Goal: Navigation & Orientation: Go to known website

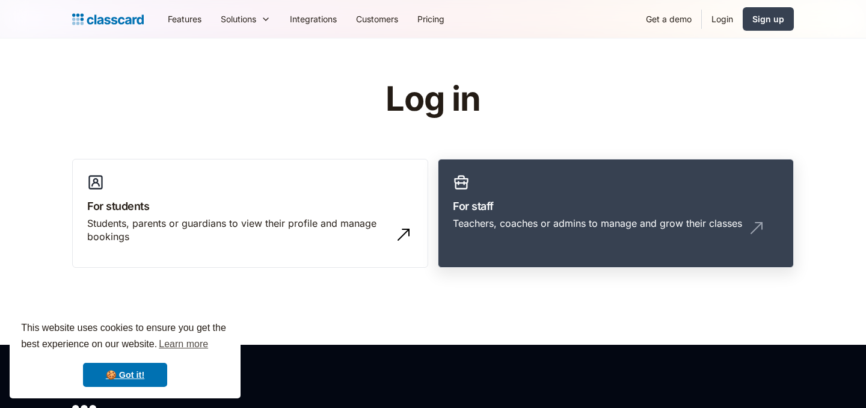
click at [559, 216] on div "Teachers, coaches or admins to manage and grow their classes" at bounding box center [597, 222] width 289 height 13
click at [512, 206] on h3 "For staff" at bounding box center [616, 206] width 326 height 16
click at [485, 211] on h3 "For staff" at bounding box center [616, 206] width 326 height 16
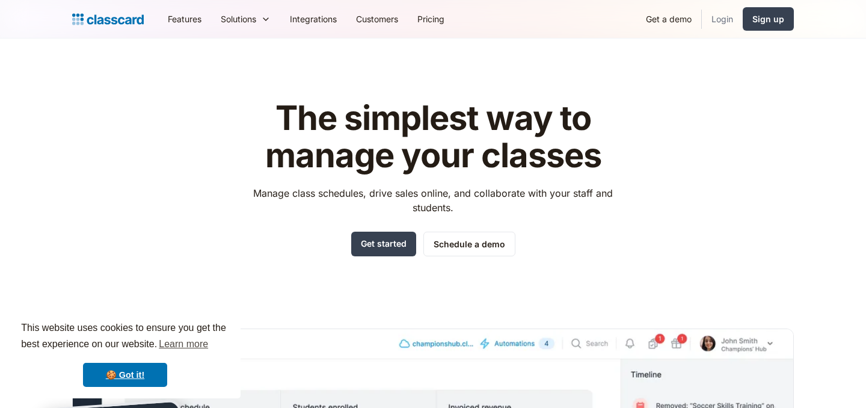
click at [736, 22] on link "Login" at bounding box center [722, 18] width 41 height 27
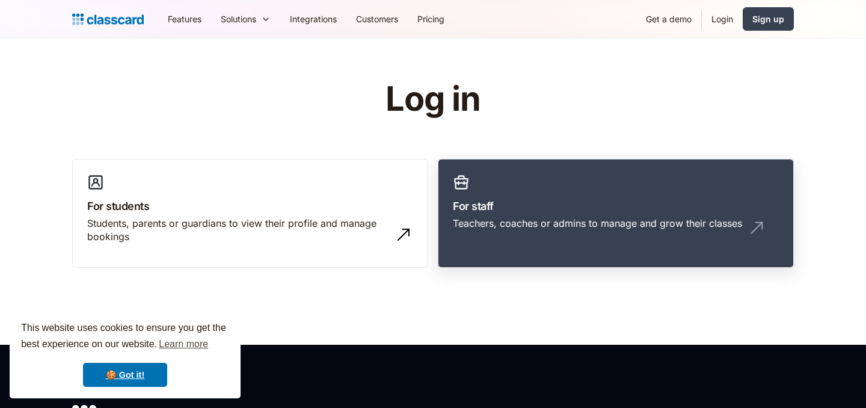
click at [506, 221] on div "Teachers, coaches or admins to manage and grow their classes" at bounding box center [597, 222] width 289 height 13
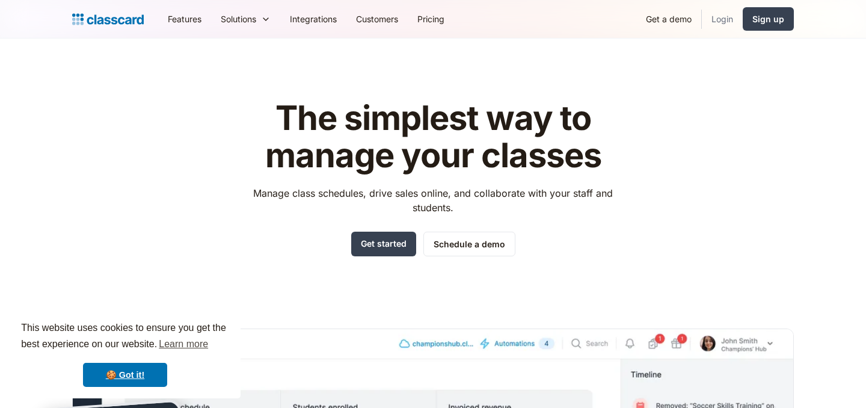
click at [727, 19] on link "Login" at bounding box center [722, 18] width 41 height 27
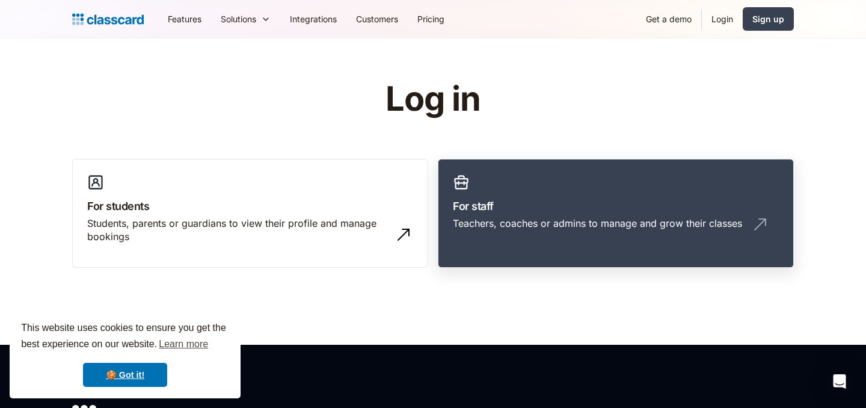
click at [559, 213] on h3 "For staff" at bounding box center [616, 206] width 326 height 16
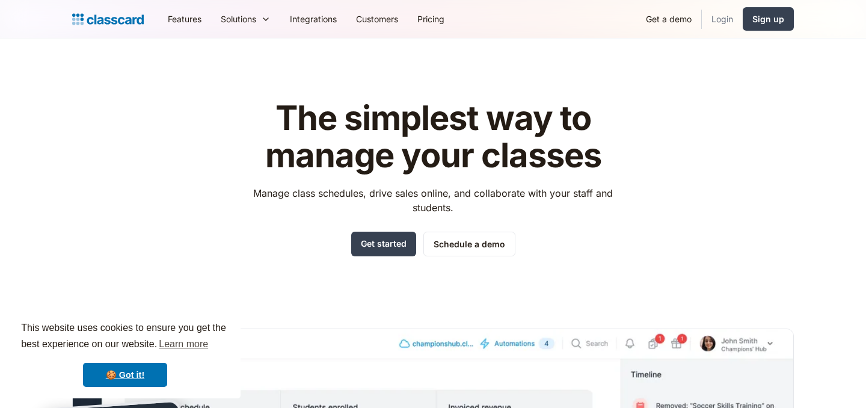
click at [718, 23] on link "Login" at bounding box center [722, 18] width 41 height 27
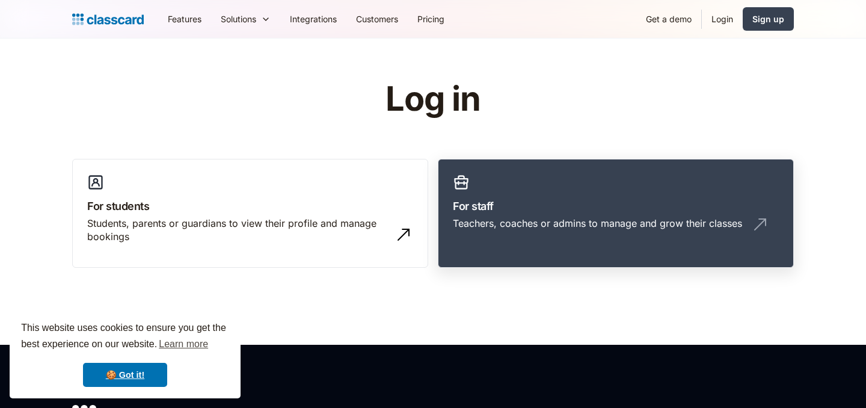
click at [516, 215] on link "For staff Teachers, coaches or admins to manage and grow their classes" at bounding box center [616, 213] width 356 height 109
